Goal: Information Seeking & Learning: Learn about a topic

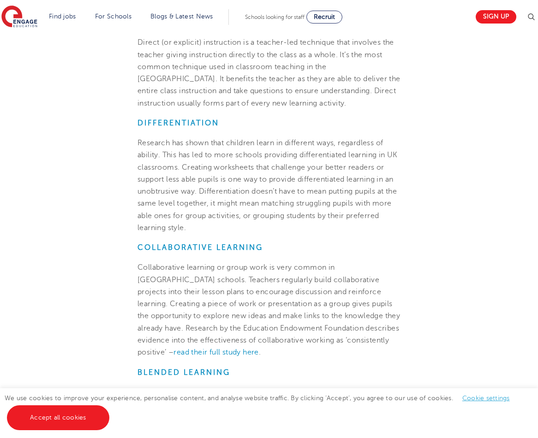
scroll to position [831, 0]
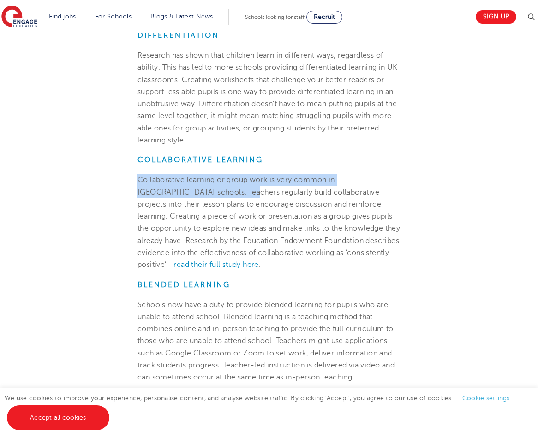
drag, startPoint x: 164, startPoint y: 116, endPoint x: 203, endPoint y: 126, distance: 39.6
click at [203, 126] on section "[DATE] Teaching Techniques: How Do They Do It In The [GEOGRAPHIC_DATA]? The UK …" at bounding box center [269, 57] width 448 height 1266
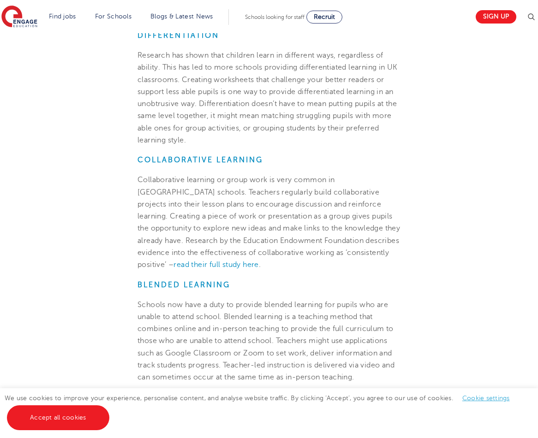
click at [252, 176] on span "Collaborative learning or group work is very common in [GEOGRAPHIC_DATA] school…" at bounding box center [268, 222] width 263 height 93
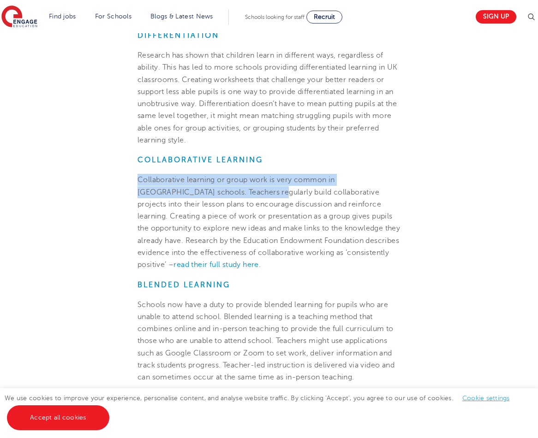
drag, startPoint x: 132, startPoint y: 112, endPoint x: 228, endPoint y: 121, distance: 95.9
click at [228, 121] on section "[DATE] Teaching Techniques: How Do They Do It In The [GEOGRAPHIC_DATA]? The UK …" at bounding box center [269, 57] width 448 height 1266
click at [221, 176] on span "Collaborative learning or group work is very common in [GEOGRAPHIC_DATA] school…" at bounding box center [268, 222] width 263 height 93
drag, startPoint x: 221, startPoint y: 126, endPoint x: 115, endPoint y: 108, distance: 107.6
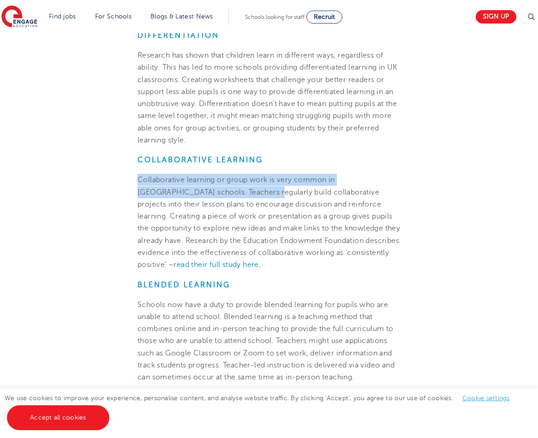
click at [115, 108] on section "[DATE] Teaching Techniques: How Do They Do It In The [GEOGRAPHIC_DATA]? The UK …" at bounding box center [269, 57] width 448 height 1266
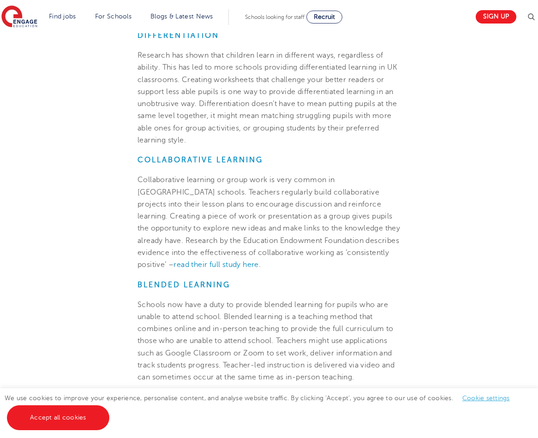
click at [225, 176] on span "Collaborative learning or group work is very common in [GEOGRAPHIC_DATA] school…" at bounding box center [268, 222] width 263 height 93
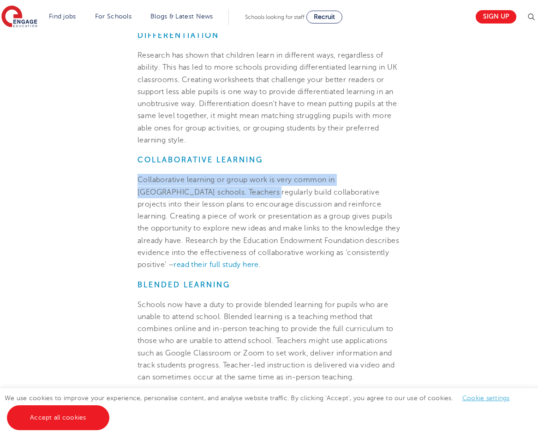
drag, startPoint x: 220, startPoint y: 125, endPoint x: 137, endPoint y: 114, distance: 84.2
click at [137, 114] on section "[DATE] Teaching Techniques: How Do They Do It In The [GEOGRAPHIC_DATA]? The UK …" at bounding box center [269, 57] width 448 height 1266
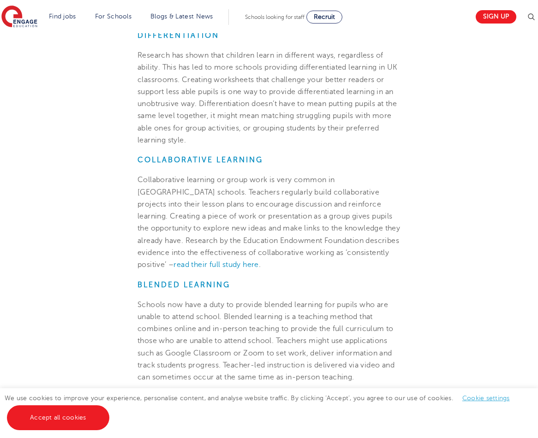
click at [230, 176] on span "Collaborative learning or group work is very common in [GEOGRAPHIC_DATA] school…" at bounding box center [268, 222] width 263 height 93
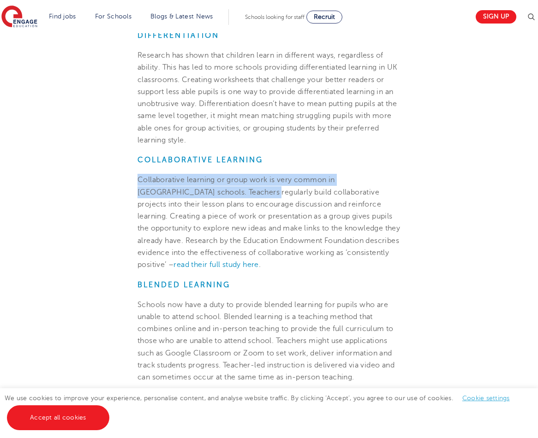
drag, startPoint x: 220, startPoint y: 126, endPoint x: 135, endPoint y: 113, distance: 85.9
click at [135, 113] on section "[DATE] Teaching Techniques: How Do They Do It In The [GEOGRAPHIC_DATA]? The UK …" at bounding box center [269, 57] width 448 height 1266
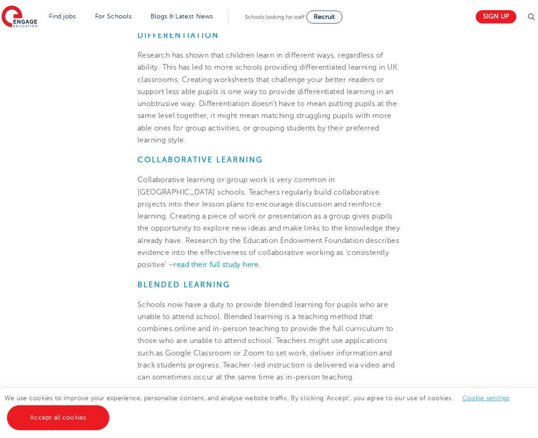
click at [164, 174] on p "Collaborative learning or group work is very common in [GEOGRAPHIC_DATA] school…" at bounding box center [268, 222] width 263 height 97
